Goal: Task Accomplishment & Management: Manage account settings

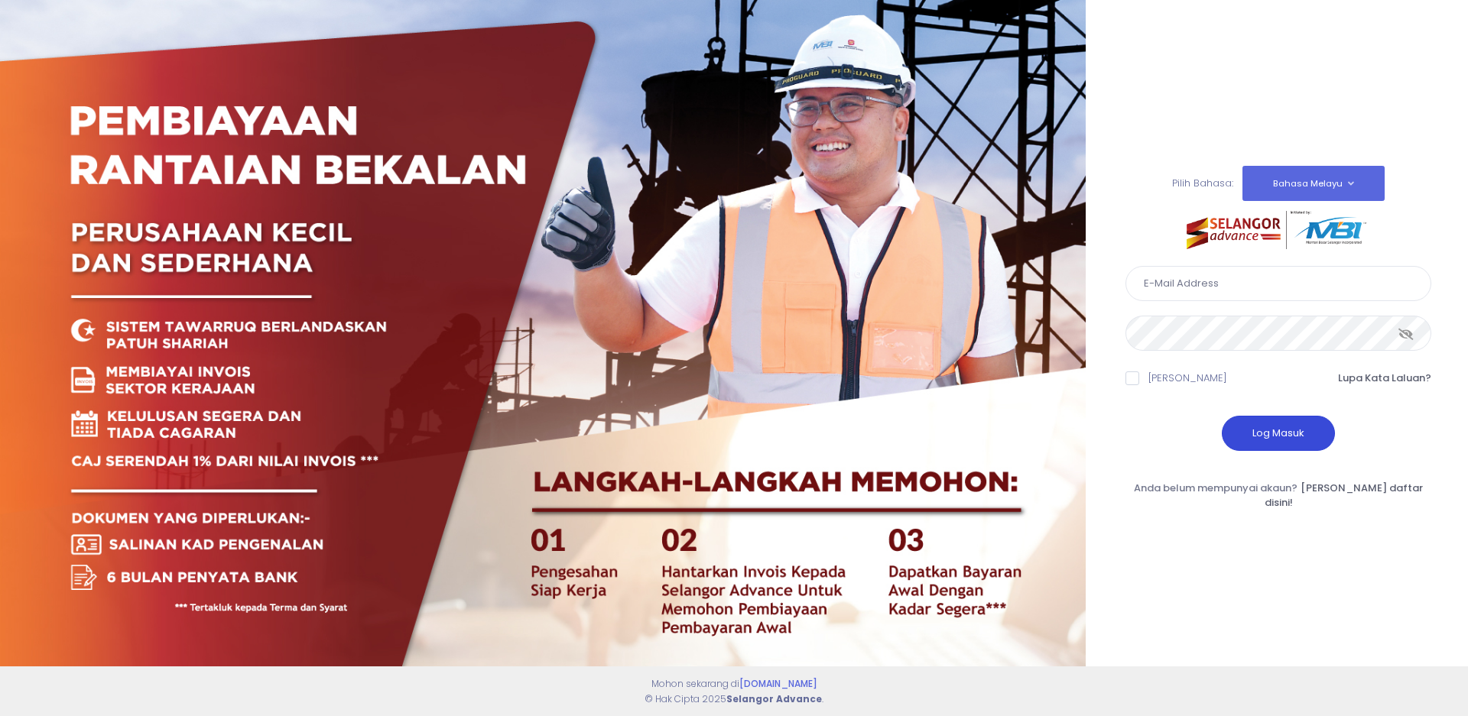
type input "kenanganbp3@gmail.com"
click at [1252, 438] on button "Log Masuk" at bounding box center [1278, 433] width 113 height 35
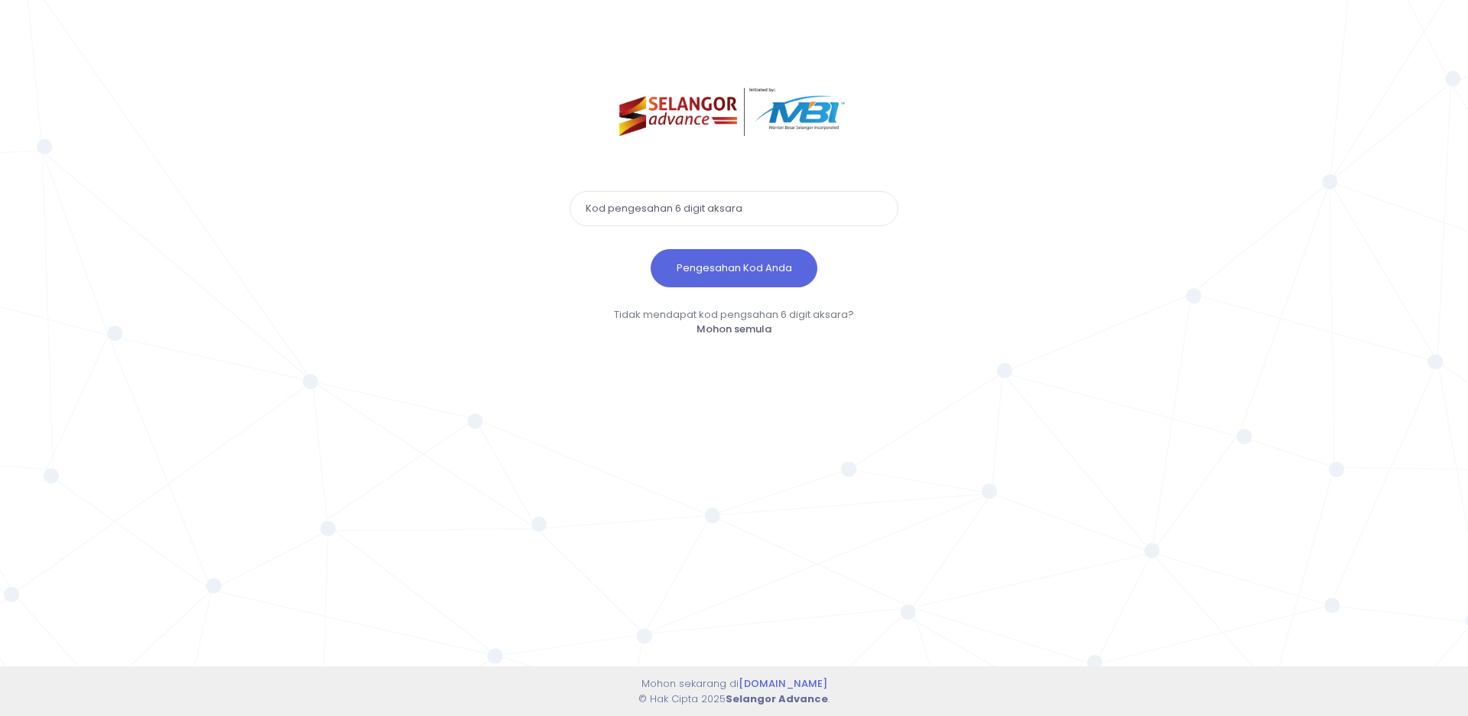
drag, startPoint x: 652, startPoint y: 211, endPoint x: 605, endPoint y: 225, distance: 49.4
click at [605, 225] on input "text" at bounding box center [734, 208] width 329 height 35
click at [621, 203] on input "text" at bounding box center [734, 208] width 329 height 35
click at [623, 203] on input "text" at bounding box center [734, 208] width 329 height 35
click at [697, 261] on button "Pengesahan Kod Anda" at bounding box center [734, 268] width 167 height 38
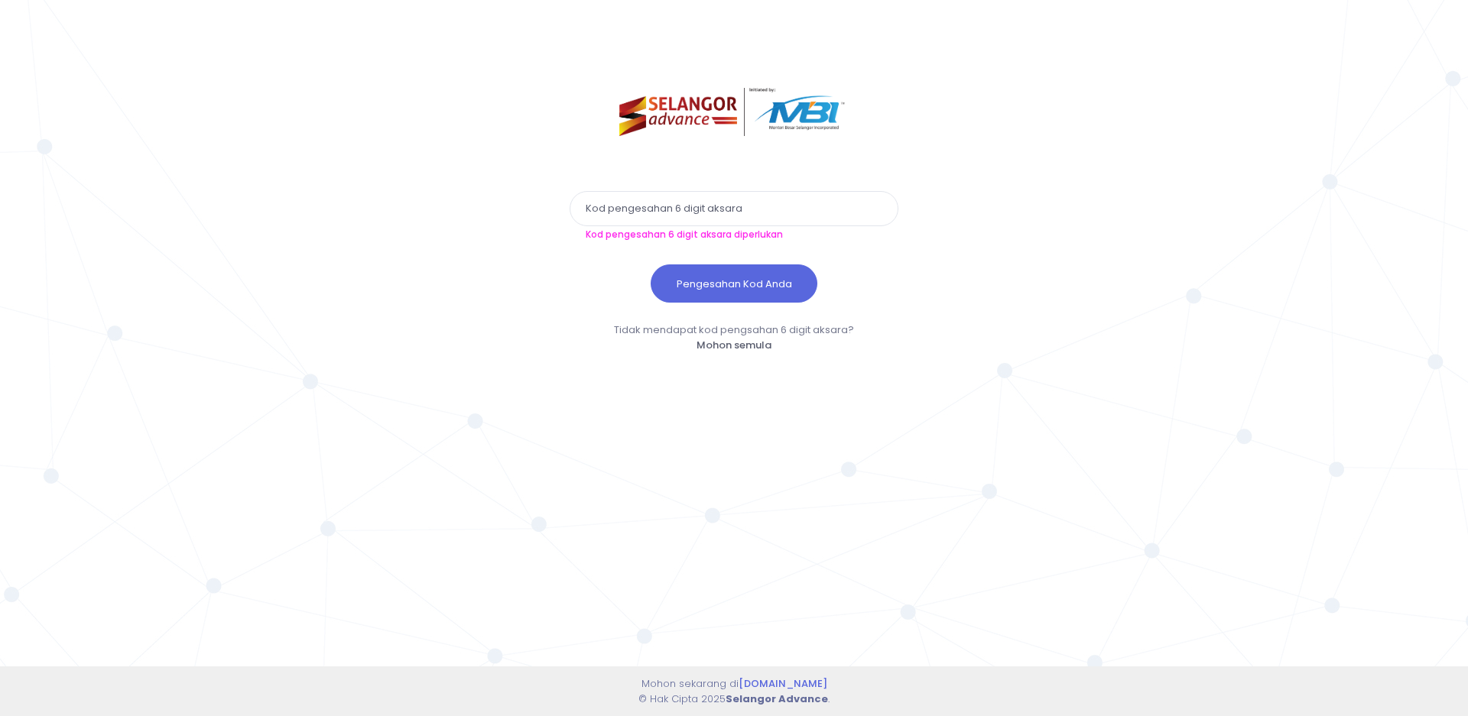
click at [649, 217] on input "text" at bounding box center [734, 208] width 329 height 35
click at [619, 211] on input "text" at bounding box center [734, 208] width 329 height 35
paste input "850599"
type input "850599"
click at [674, 285] on button "Pengesahan Kod Anda" at bounding box center [734, 284] width 167 height 38
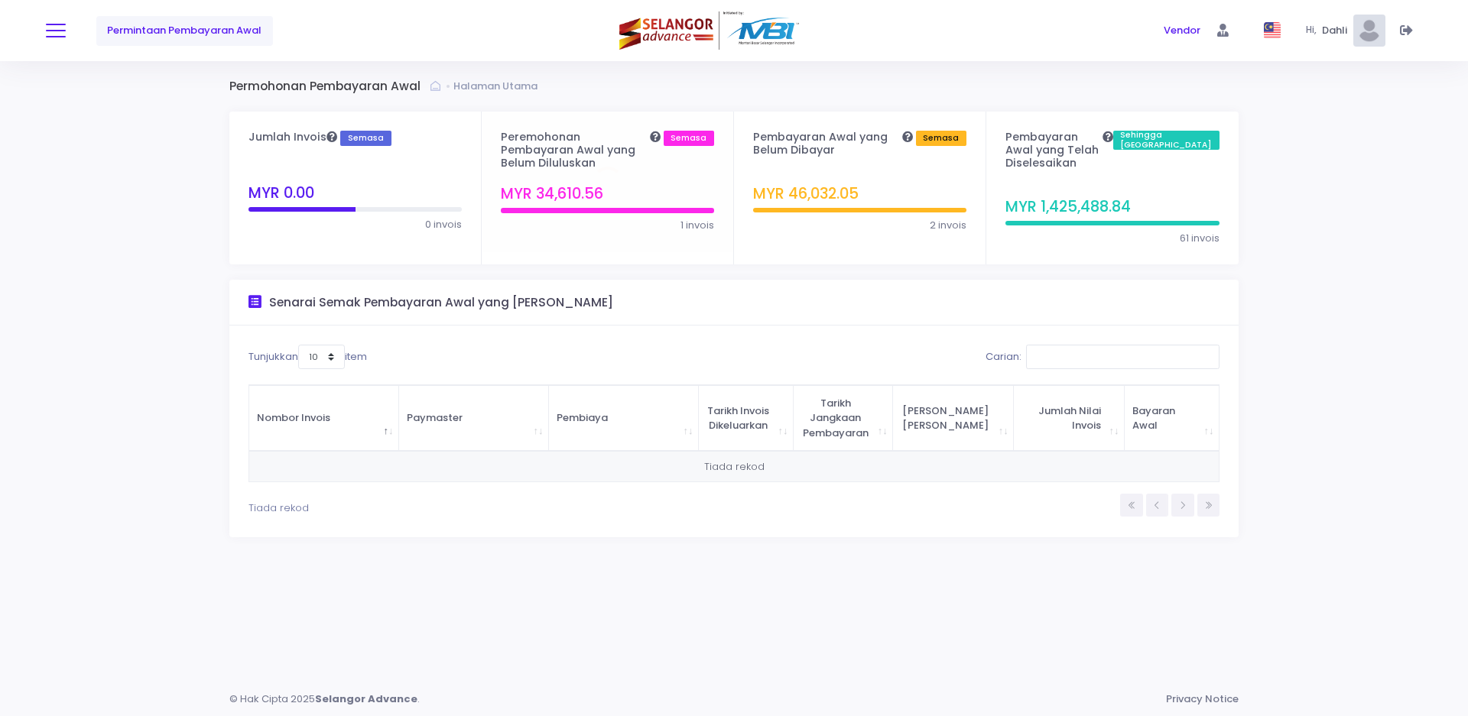
click at [54, 31] on button at bounding box center [56, 31] width 20 height 20
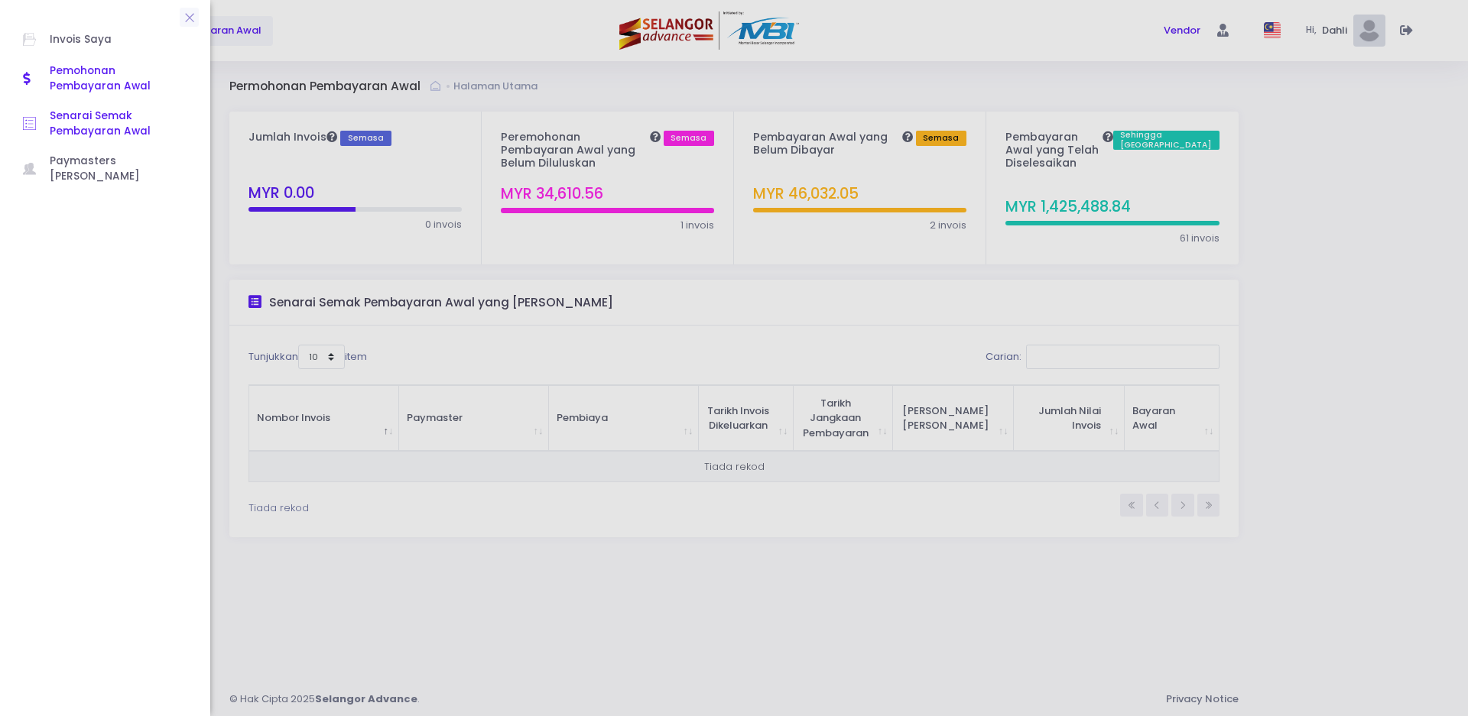
click at [74, 123] on span "Senarai Semak Pembayaran Awal" at bounding box center [119, 124] width 138 height 31
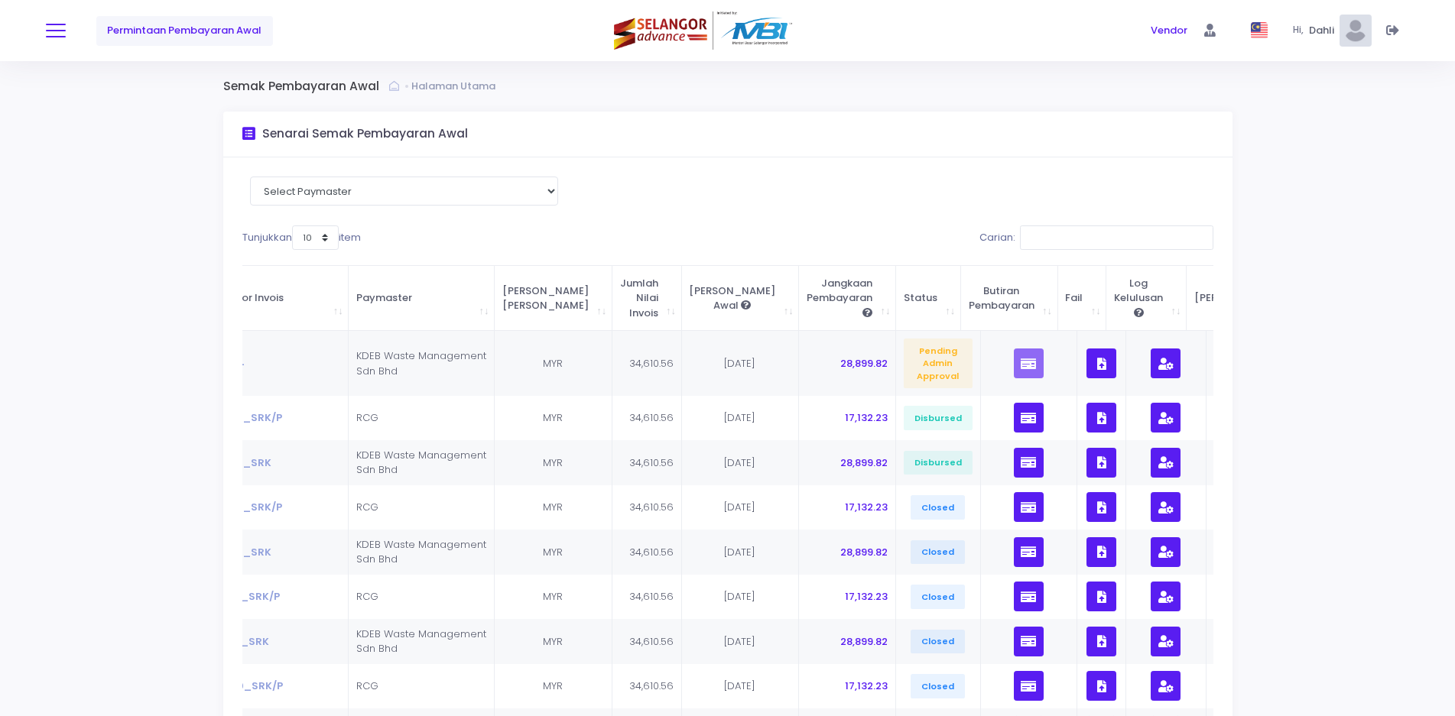
click at [57, 27] on button at bounding box center [56, 31] width 20 height 20
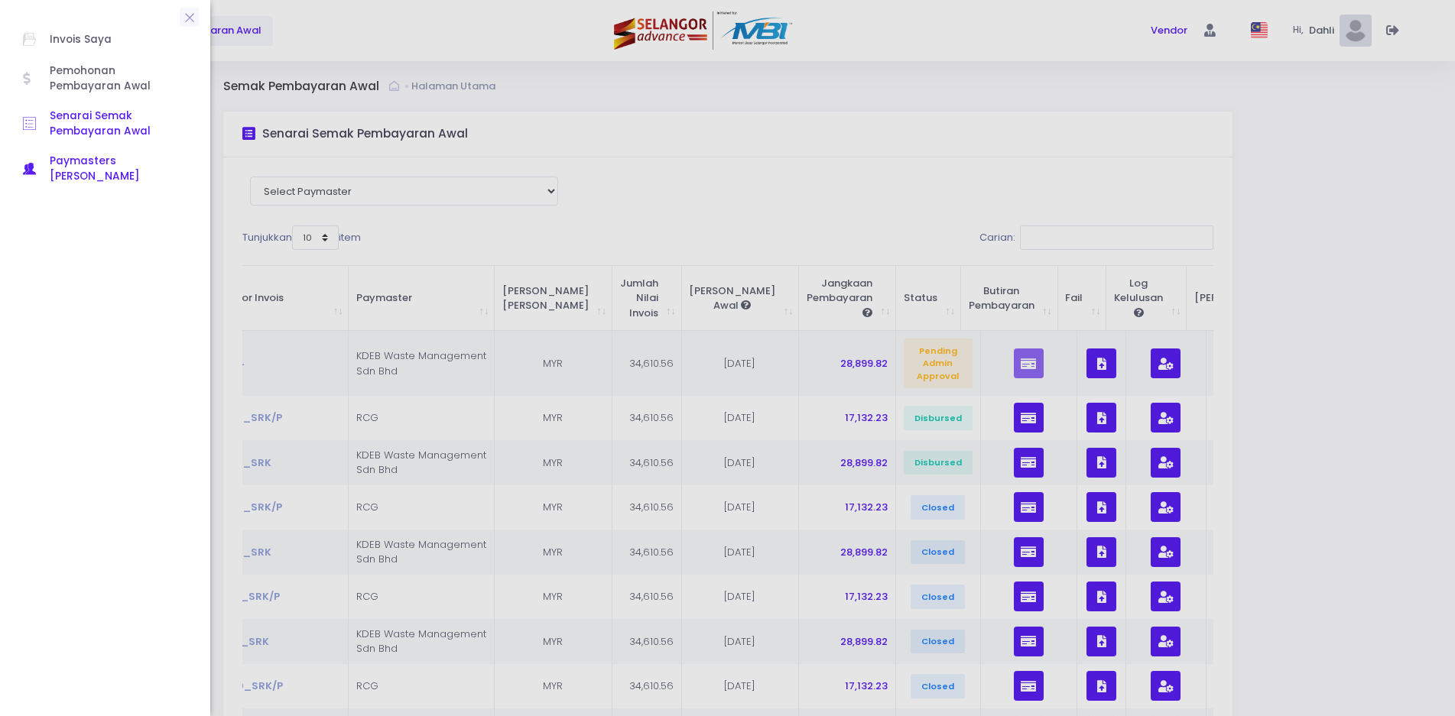
click at [97, 160] on span "Paymasters Saya" at bounding box center [119, 169] width 138 height 31
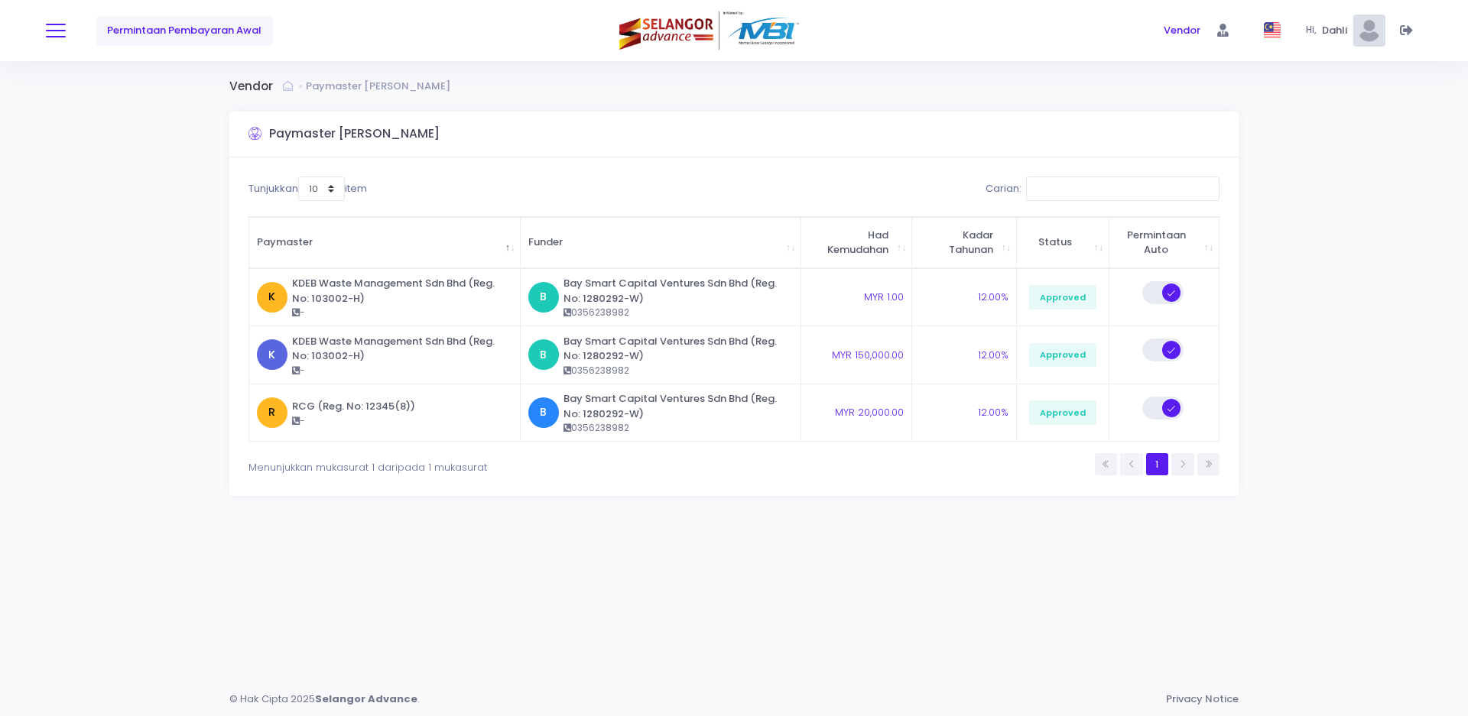
click at [56, 30] on span at bounding box center [56, 31] width 20 height 2
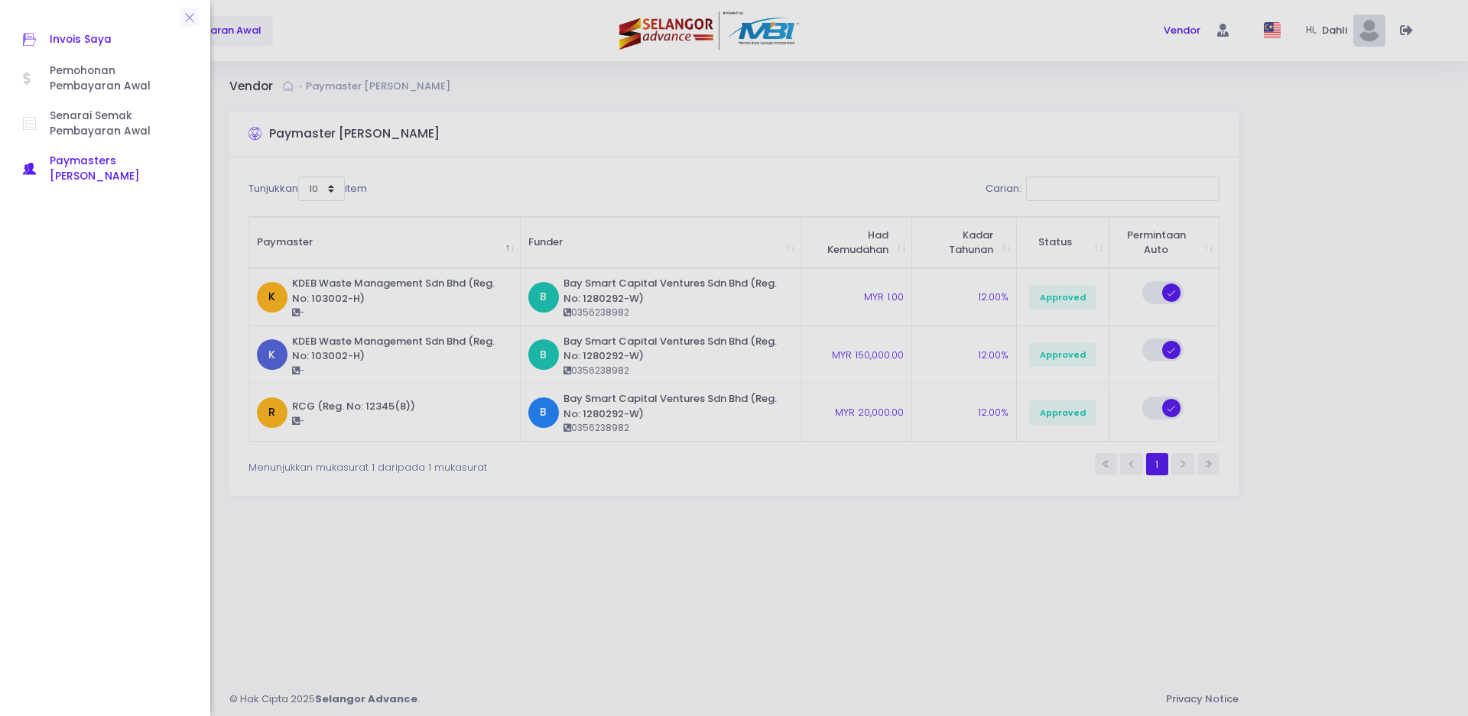
click at [71, 41] on span "Invois Saya" at bounding box center [119, 40] width 138 height 20
